Goal: Task Accomplishment & Management: Manage account settings

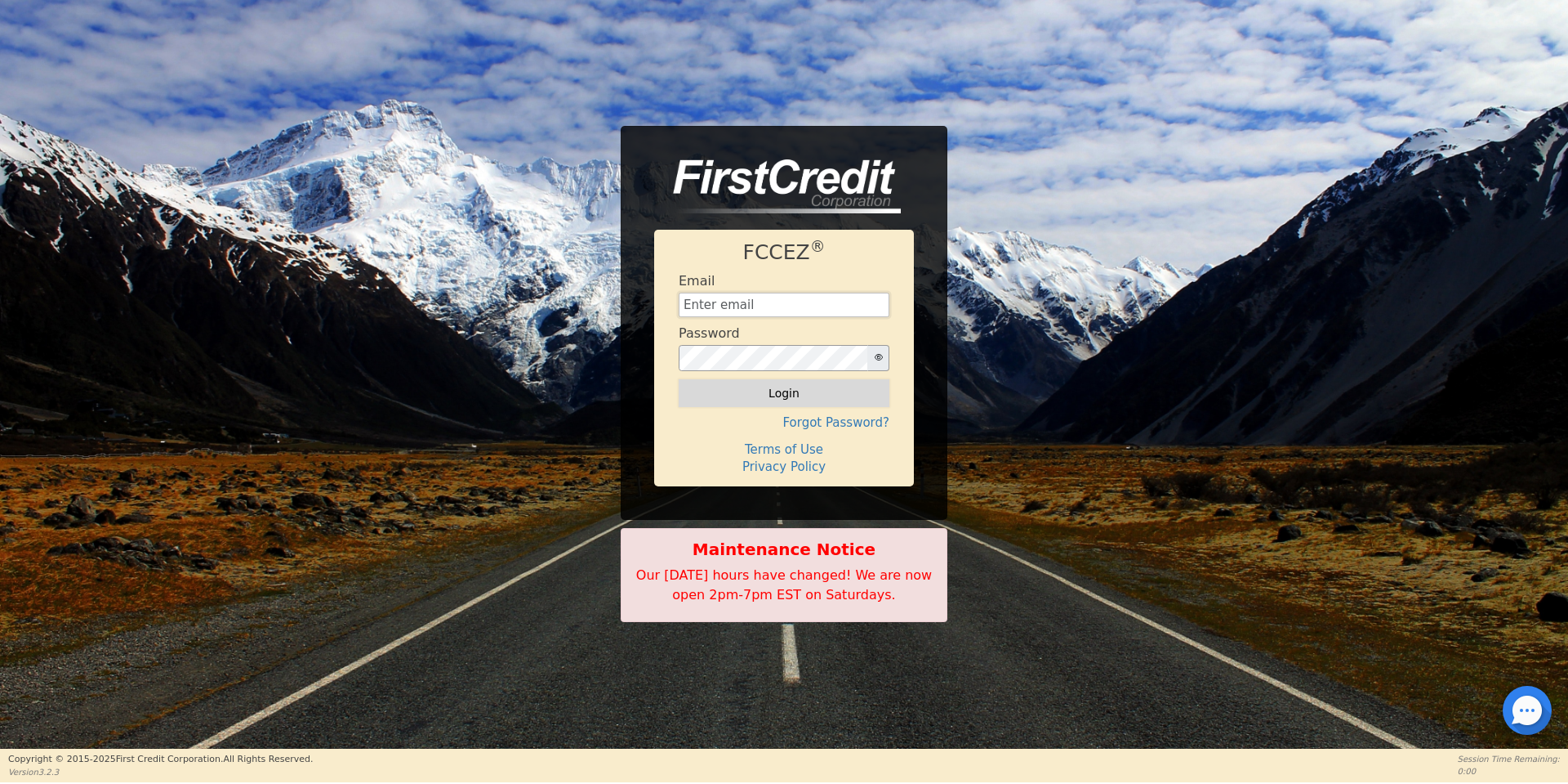
type input "[EMAIL_ADDRESS][DOMAIN_NAME]"
click at [761, 390] on button "Login" at bounding box center [784, 393] width 210 height 28
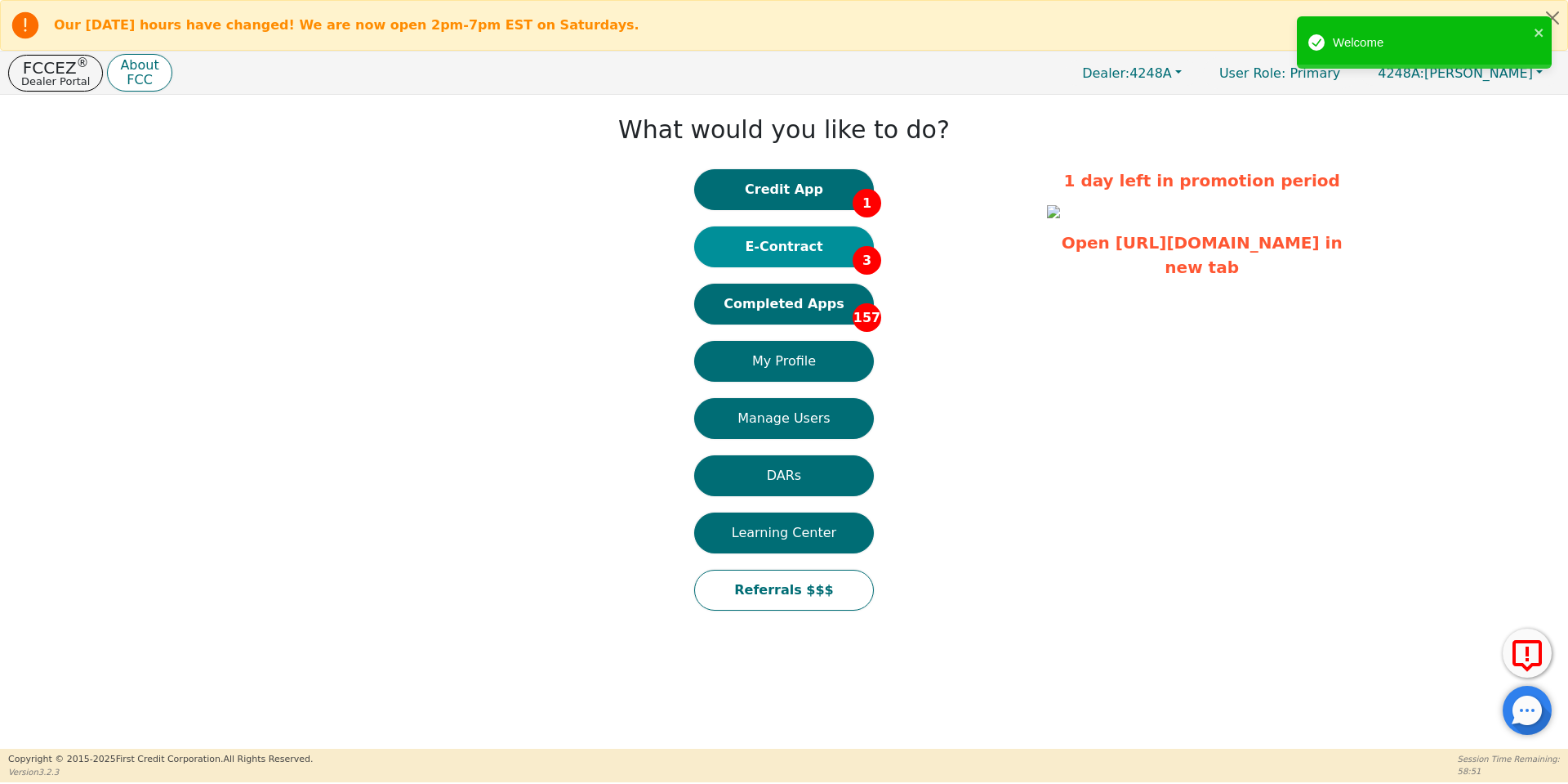
click at [802, 258] on button "E-Contract 3" at bounding box center [784, 247] width 179 height 41
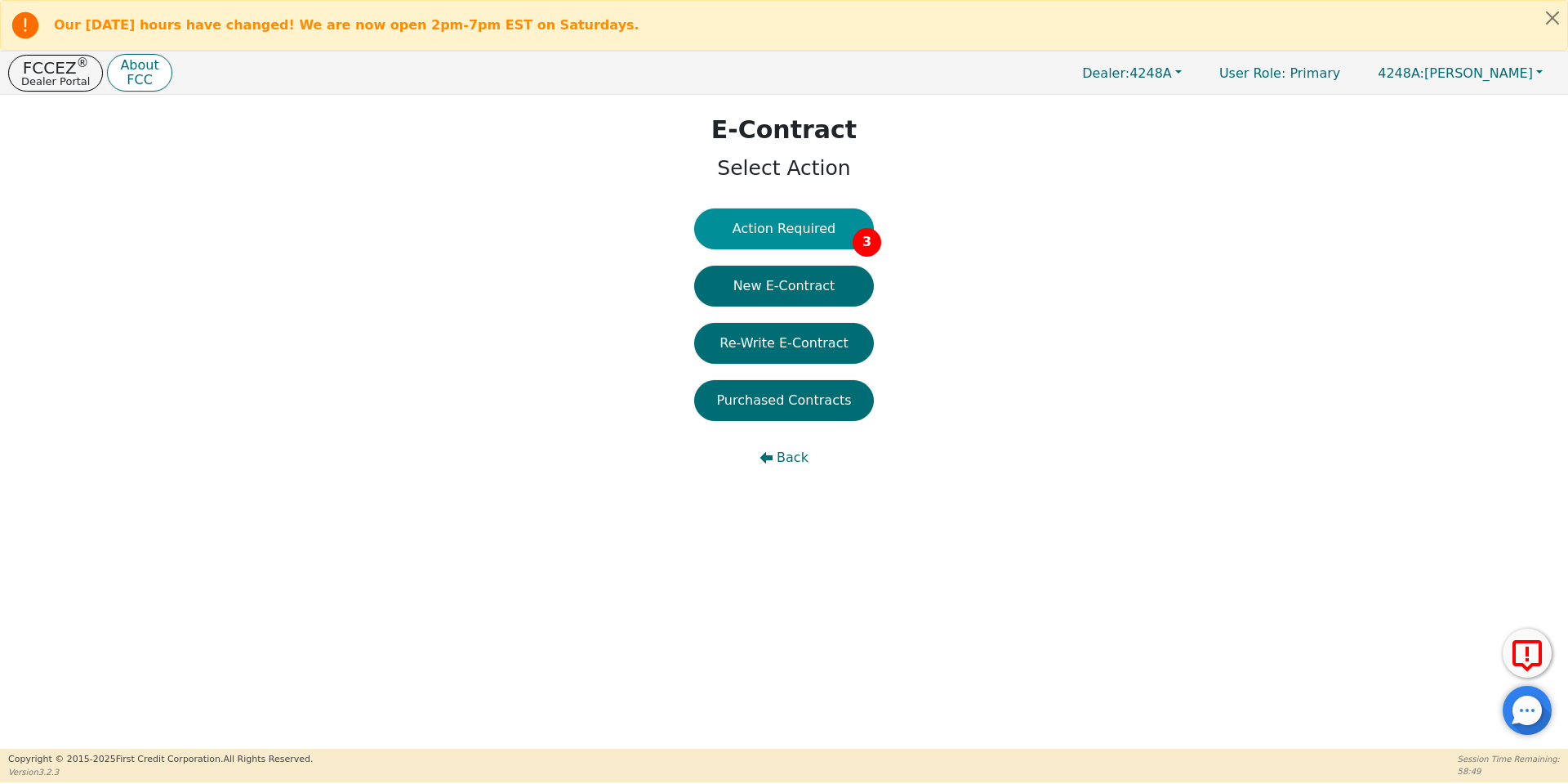
click at [795, 233] on button "Action Required 3" at bounding box center [784, 229] width 179 height 41
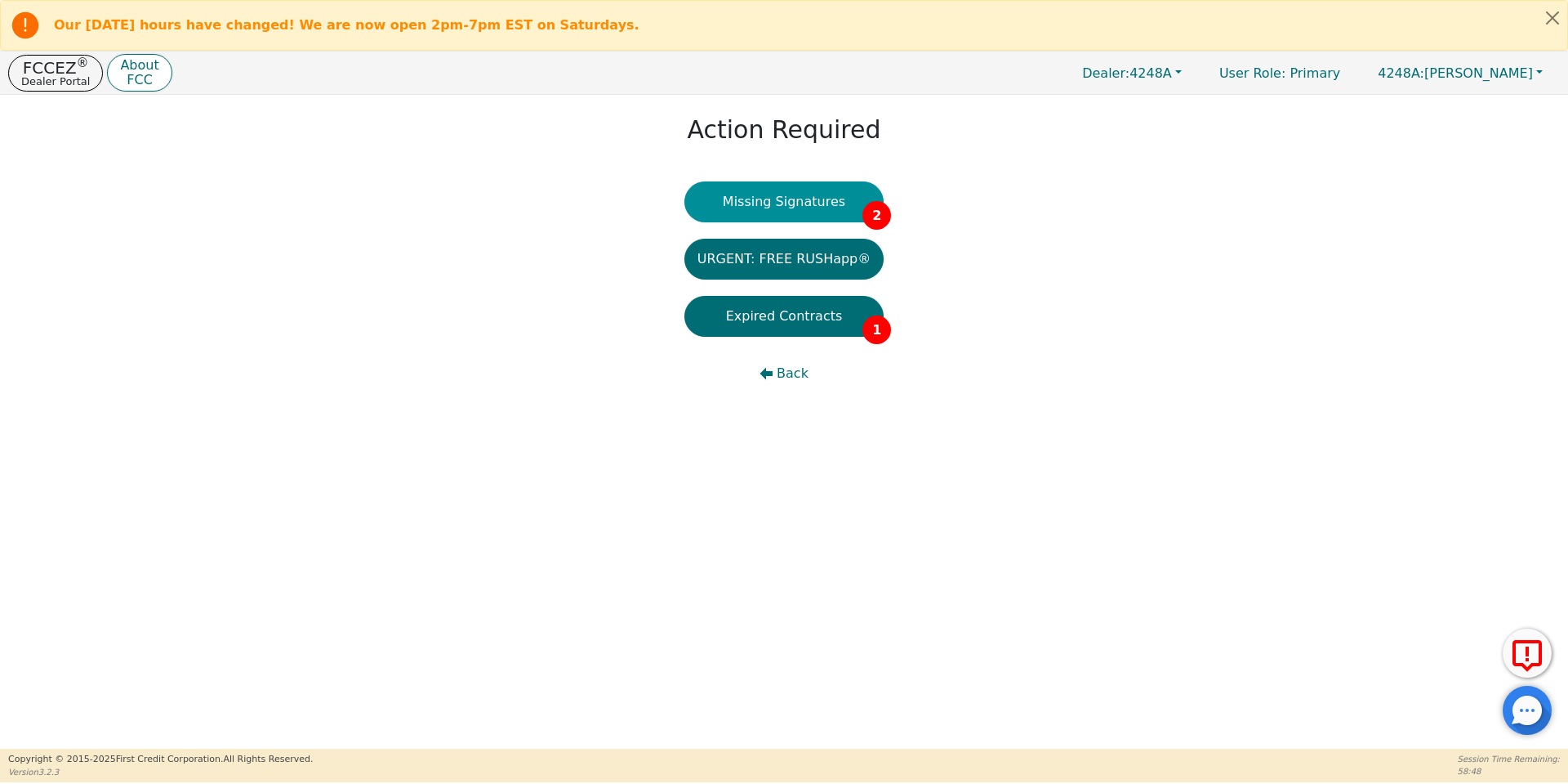
click at [796, 200] on button "Missing Signatures 2" at bounding box center [784, 202] width 200 height 41
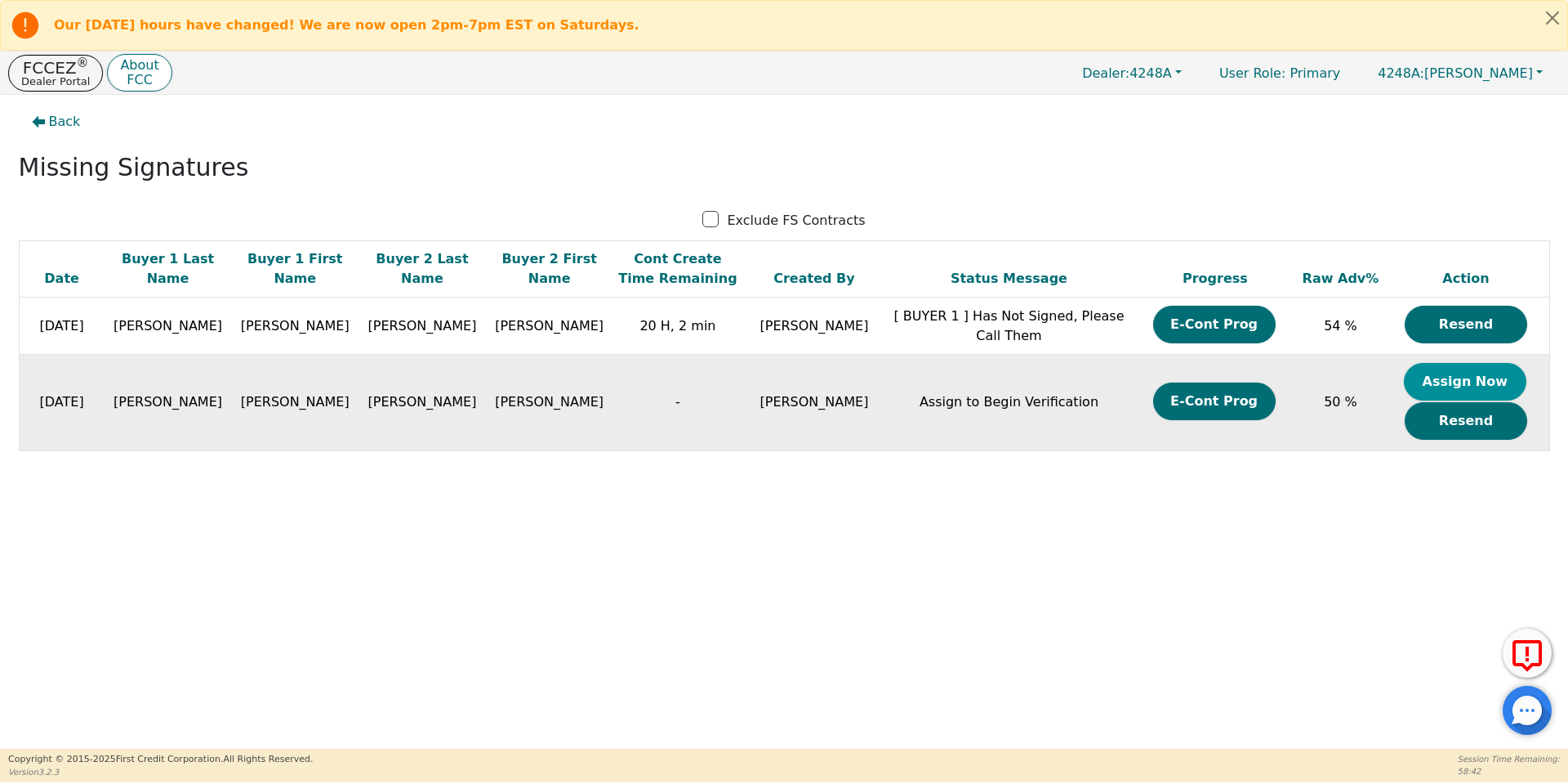
click at [1438, 388] on button "Assign Now" at bounding box center [1466, 382] width 123 height 38
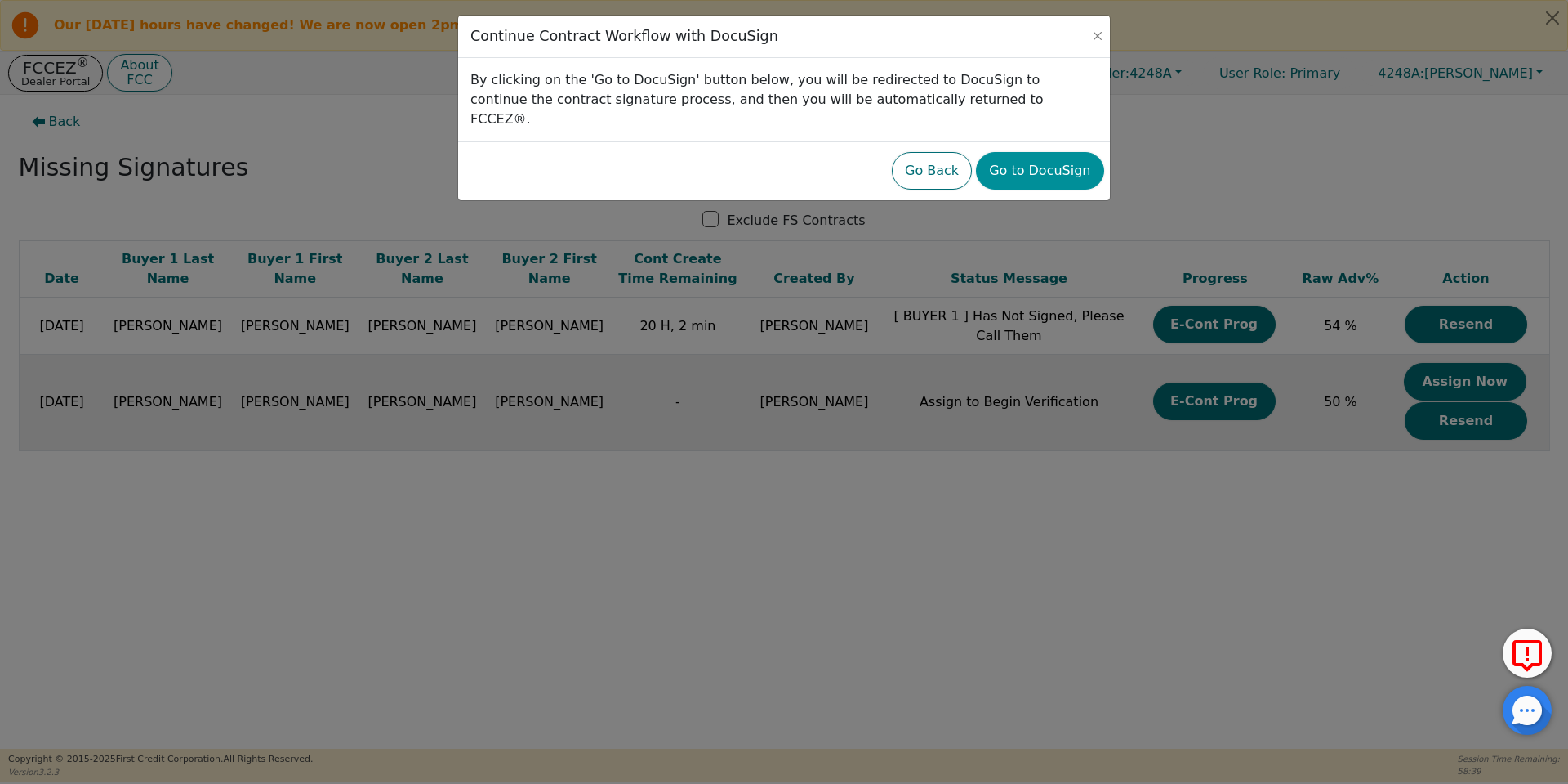
click at [1037, 152] on button "Go to DocuSign" at bounding box center [1040, 171] width 128 height 38
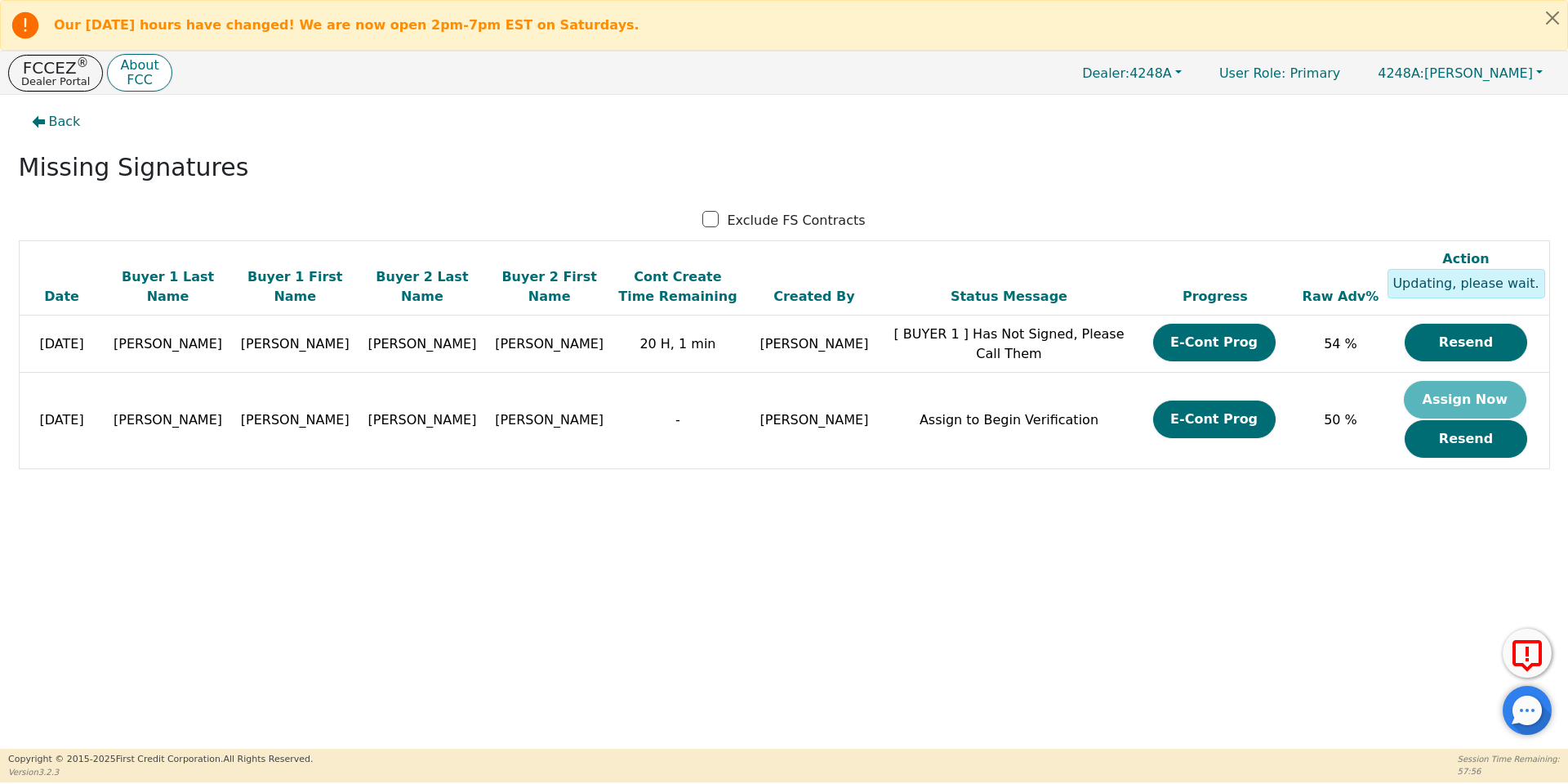
click at [245, 95] on div "Back Missing Signatures Exclude FS Contracts Date Buyer 1 Last Name Buyer 1 Fir…" at bounding box center [784, 301] width 1568 height 412
click at [70, 66] on p "FCCEZ ®" at bounding box center [56, 68] width 69 height 16
